Goal: Information Seeking & Learning: Find specific fact

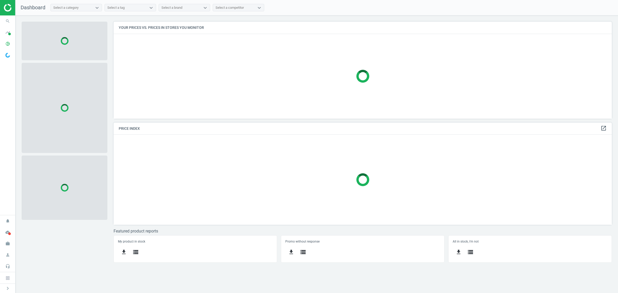
scroll to position [107, 508]
click at [6, 21] on icon "search" at bounding box center [8, 21] width 10 height 10
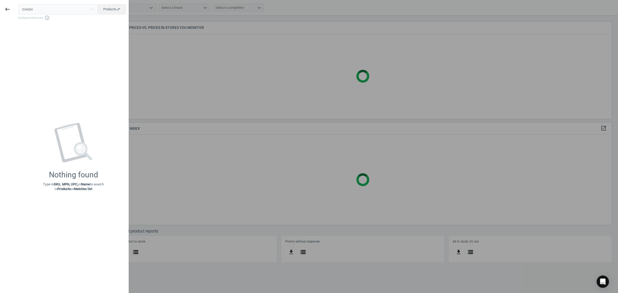
scroll to position [107, 503]
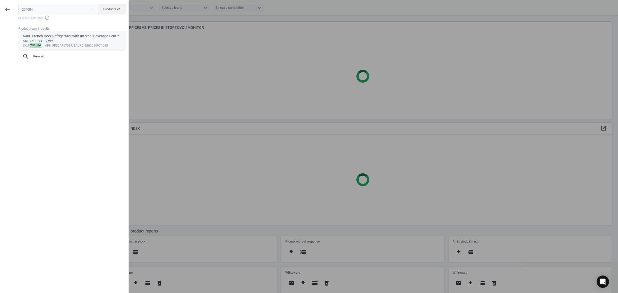
type input "204684"
click at [62, 38] on div "648L French Door Refrigerator with Internal Beverage Centre SRF7500SB - Silver" at bounding box center [72, 39] width 99 height 10
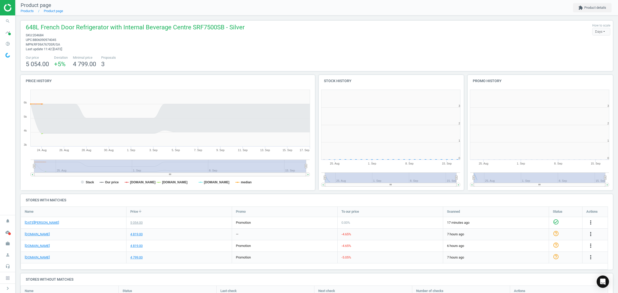
scroll to position [113, 154]
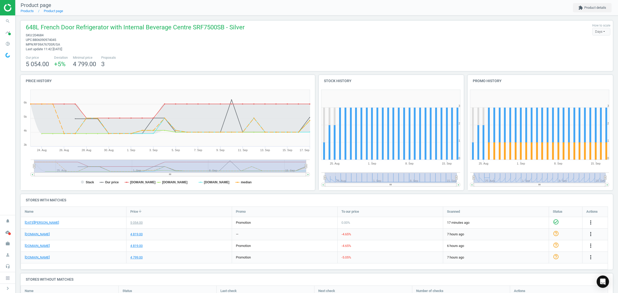
click at [129, 245] on div "4 819.00" at bounding box center [178, 245] width 105 height 11
click at [139, 245] on div "4 819.00" at bounding box center [136, 246] width 12 height 5
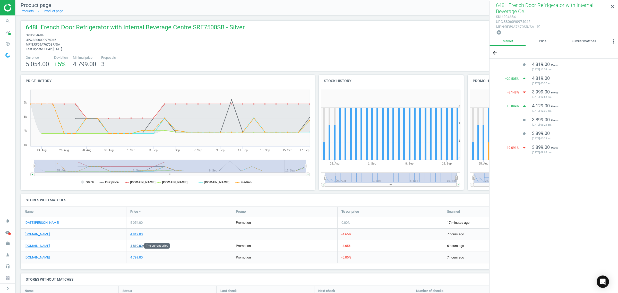
click at [140, 247] on div "4 819.00" at bounding box center [136, 246] width 12 height 5
click at [41, 246] on link "[DOMAIN_NAME]" at bounding box center [37, 246] width 25 height 5
